Goal: Check status: Check status

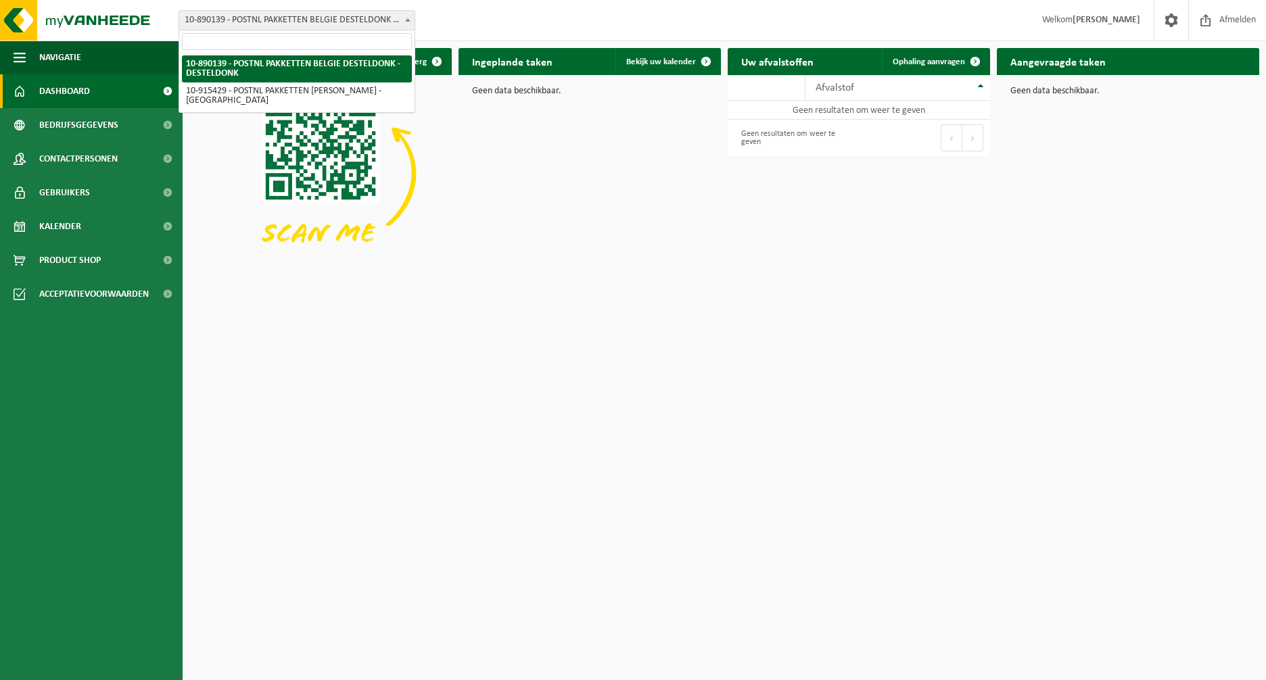
click at [335, 26] on span "10-890139 - POSTNL PAKKETTEN BELGIE DESTELDONK - DESTELDONK" at bounding box center [296, 20] width 235 height 19
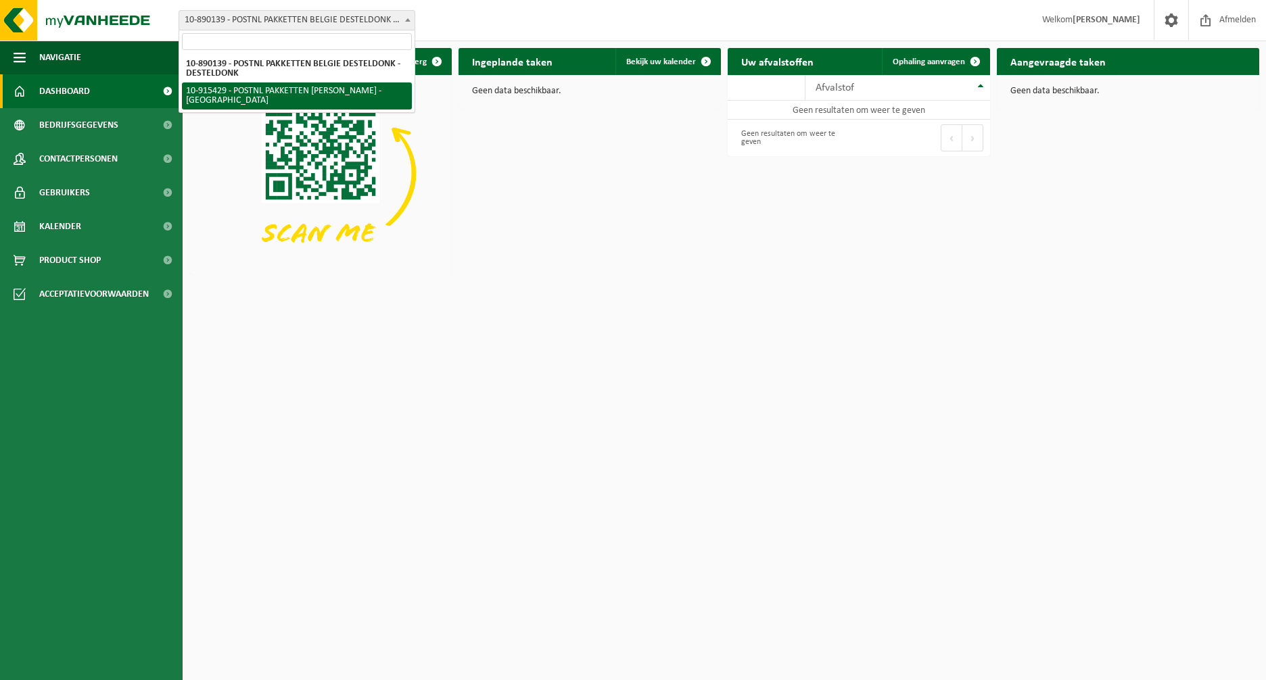
select select "127004"
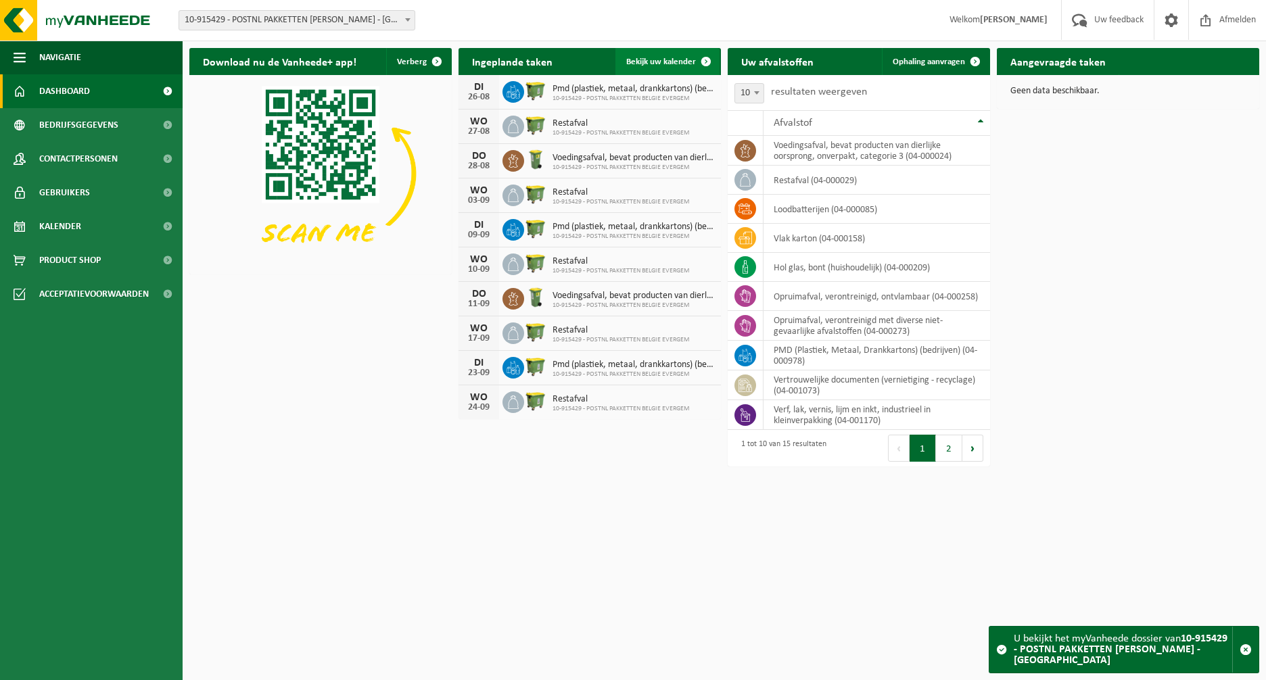
click at [646, 62] on span "Bekijk uw kalender" at bounding box center [661, 61] width 70 height 9
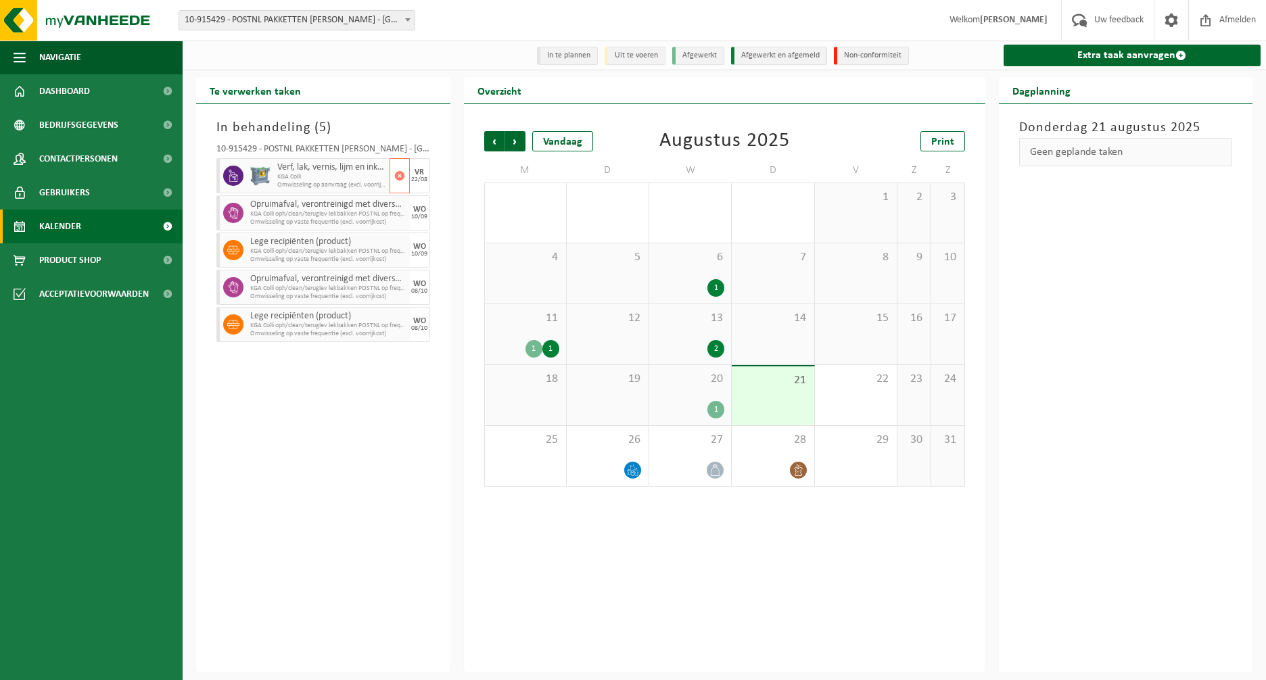
click at [325, 177] on span "KGA Colli" at bounding box center [331, 177] width 109 height 8
click at [857, 391] on div "22" at bounding box center [856, 395] width 82 height 60
click at [782, 399] on div "21" at bounding box center [773, 395] width 82 height 59
click at [791, 552] on div "Vorige Volgende Vandaag Augustus 2025 Print M D W D V Z Z 28 29 30 1 31 1 2 3 4…" at bounding box center [724, 388] width 521 height 568
